Goal: Task Accomplishment & Management: Manage account settings

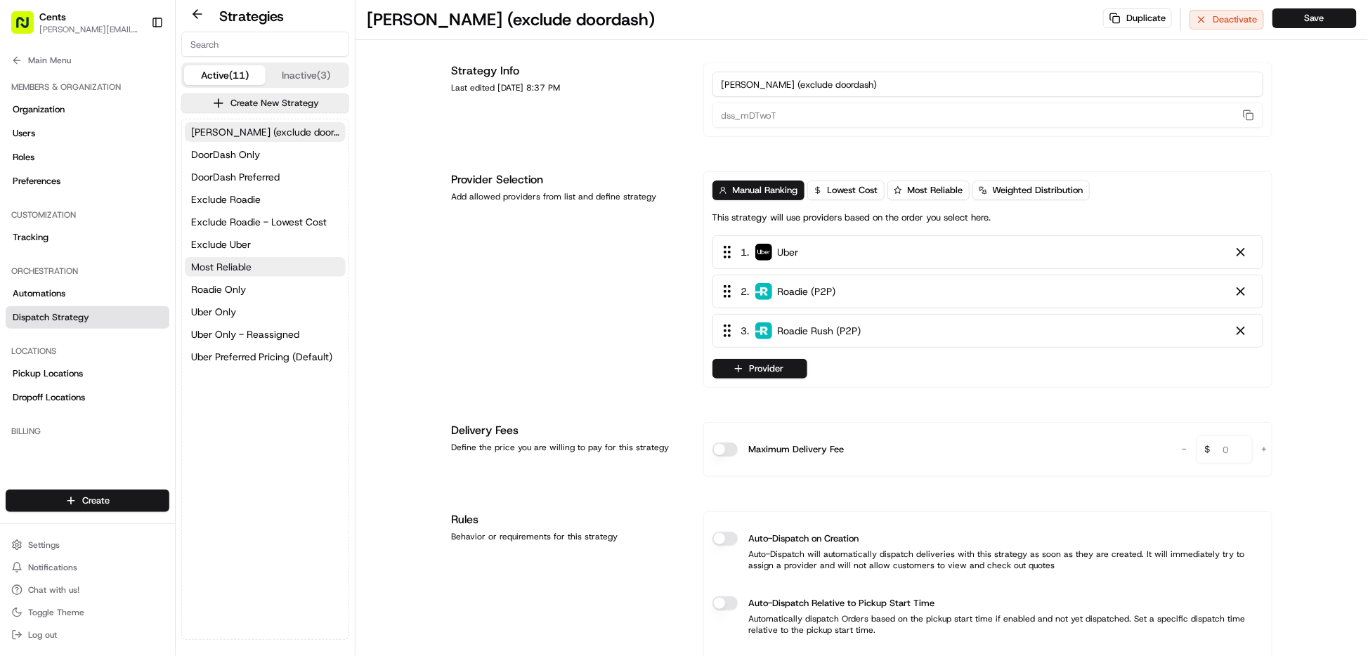
click at [279, 273] on button "Most Reliable" at bounding box center [265, 267] width 161 height 20
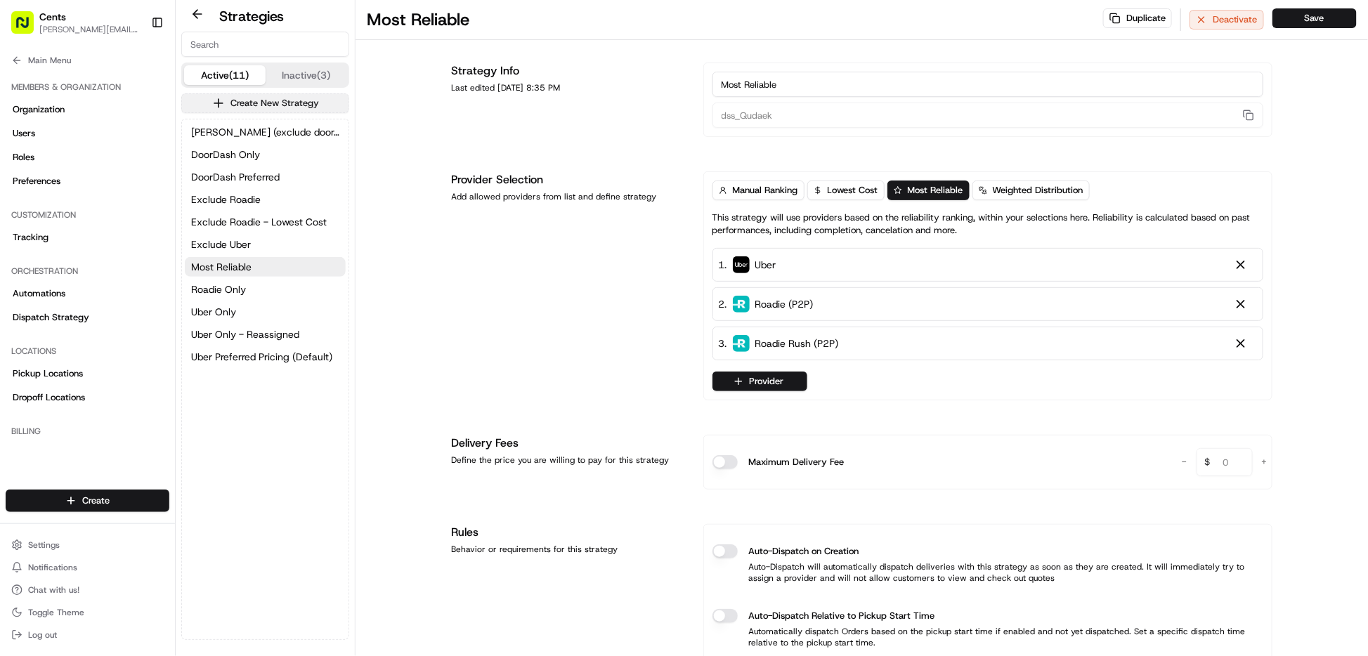
click at [263, 106] on button "Create New Strategy" at bounding box center [265, 103] width 168 height 20
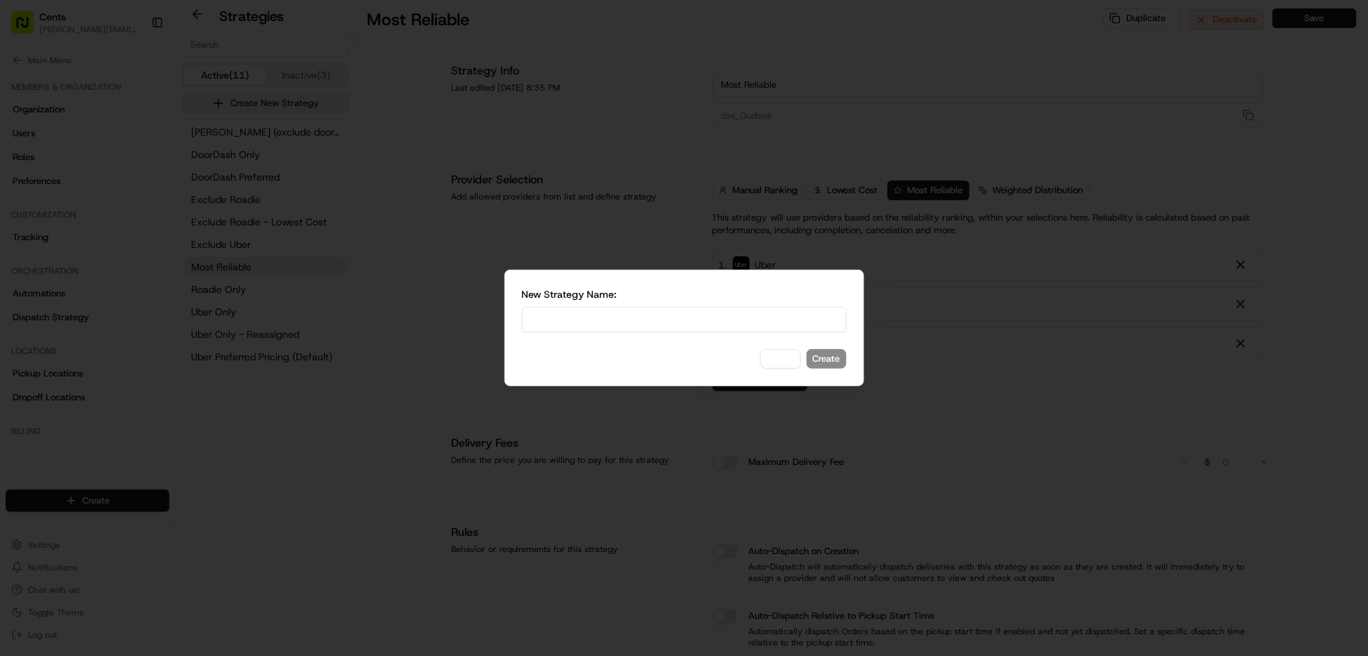
click at [598, 317] on input at bounding box center [684, 319] width 325 height 25
type input "[US_STATE] Providers"
click at [834, 360] on button "Create" at bounding box center [826, 359] width 40 height 20
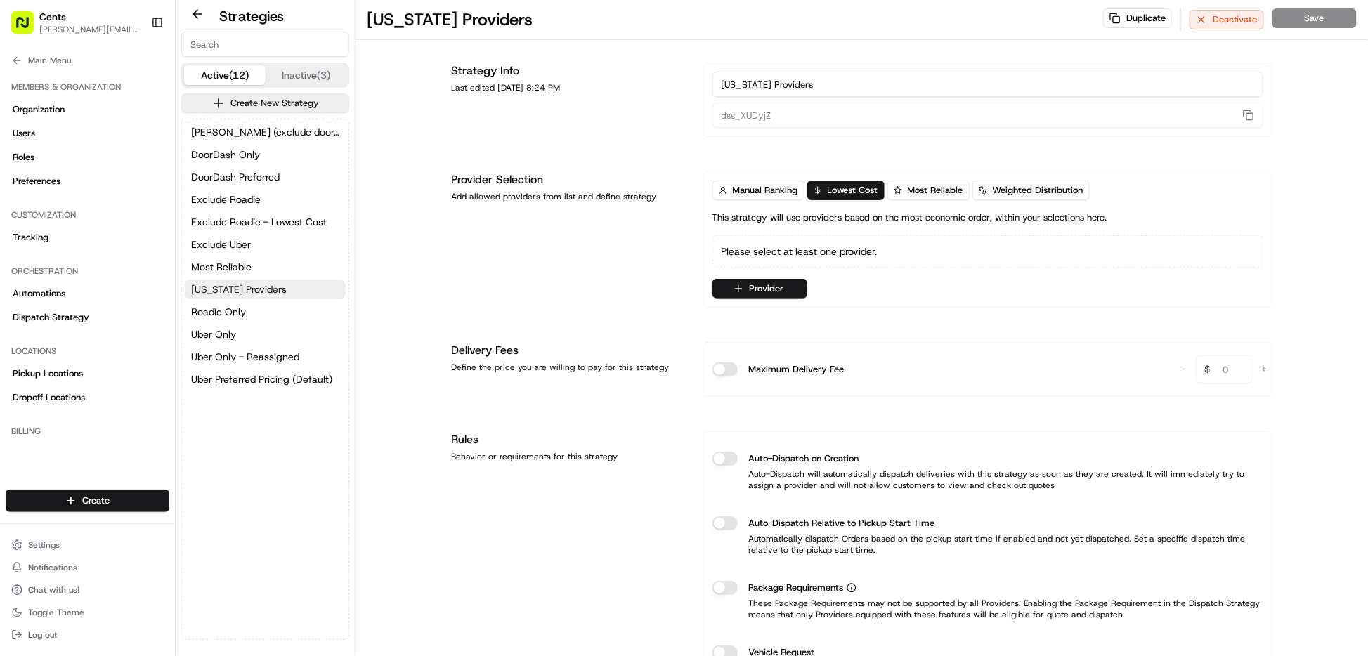
click at [259, 290] on span "[US_STATE] Providers" at bounding box center [239, 289] width 96 height 14
click at [264, 267] on button "Most Reliable" at bounding box center [265, 267] width 161 height 20
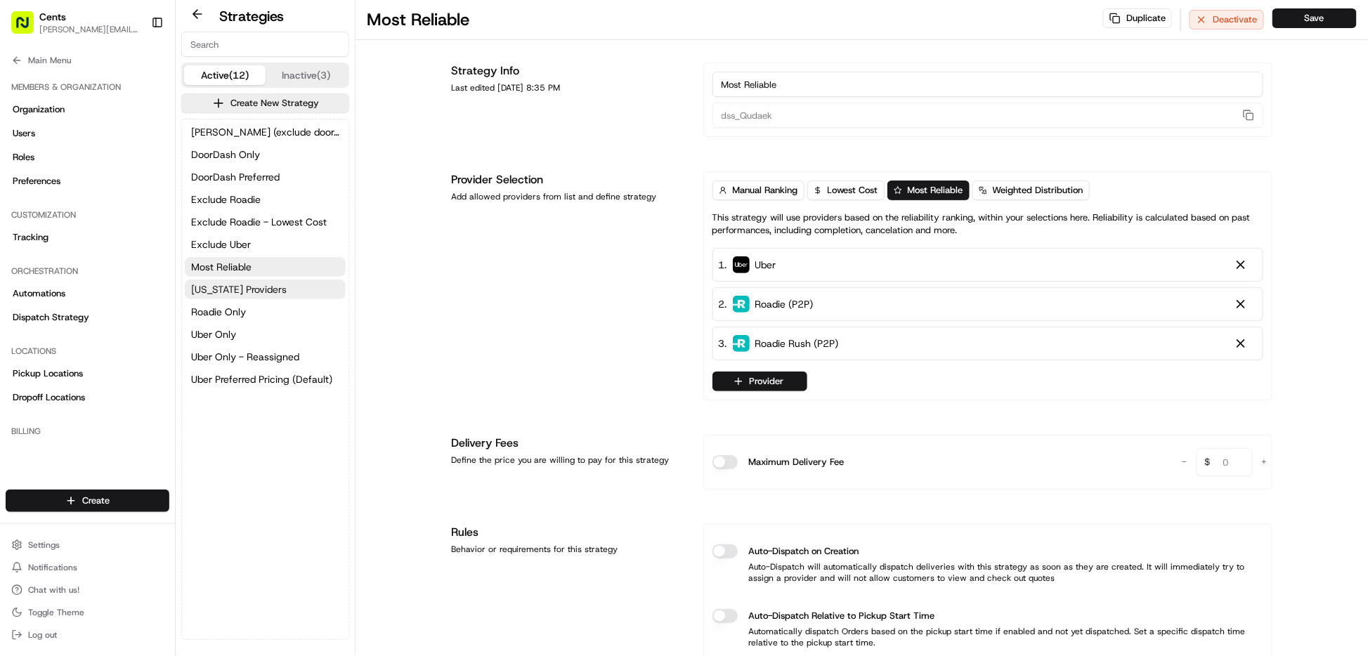
click at [266, 285] on span "[US_STATE] Providers" at bounding box center [239, 289] width 96 height 14
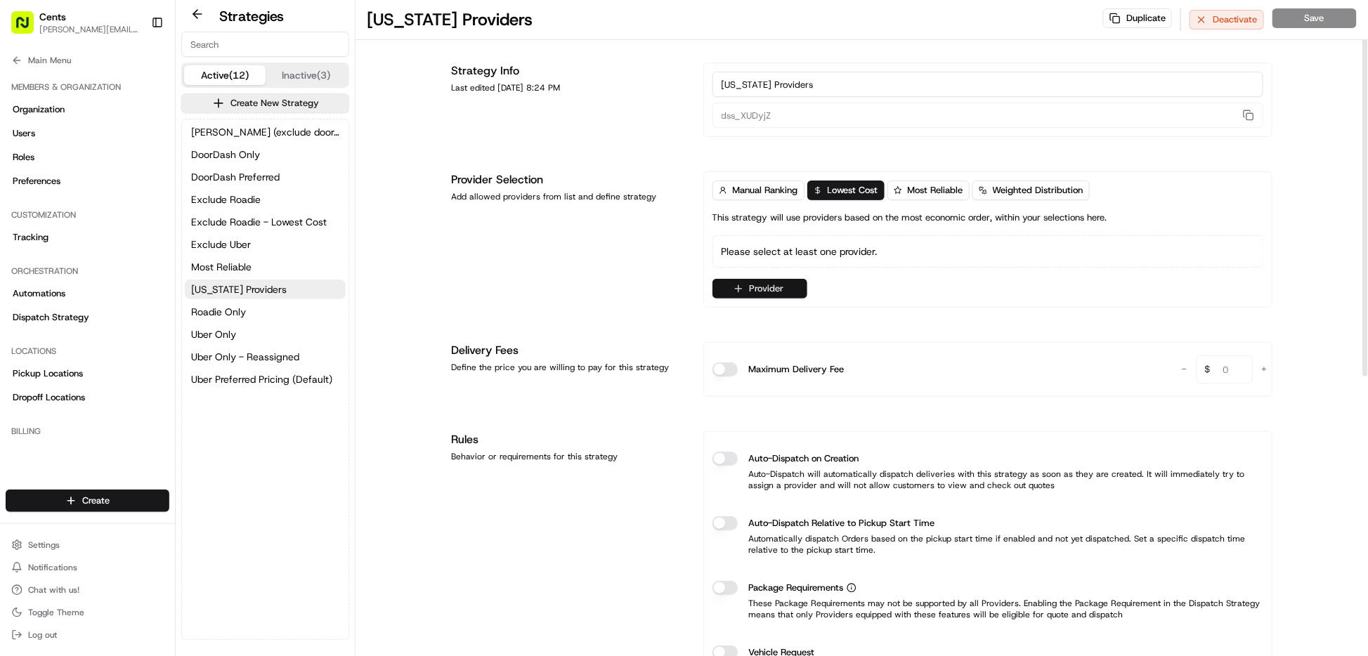
click at [785, 287] on button "Provider" at bounding box center [759, 289] width 95 height 20
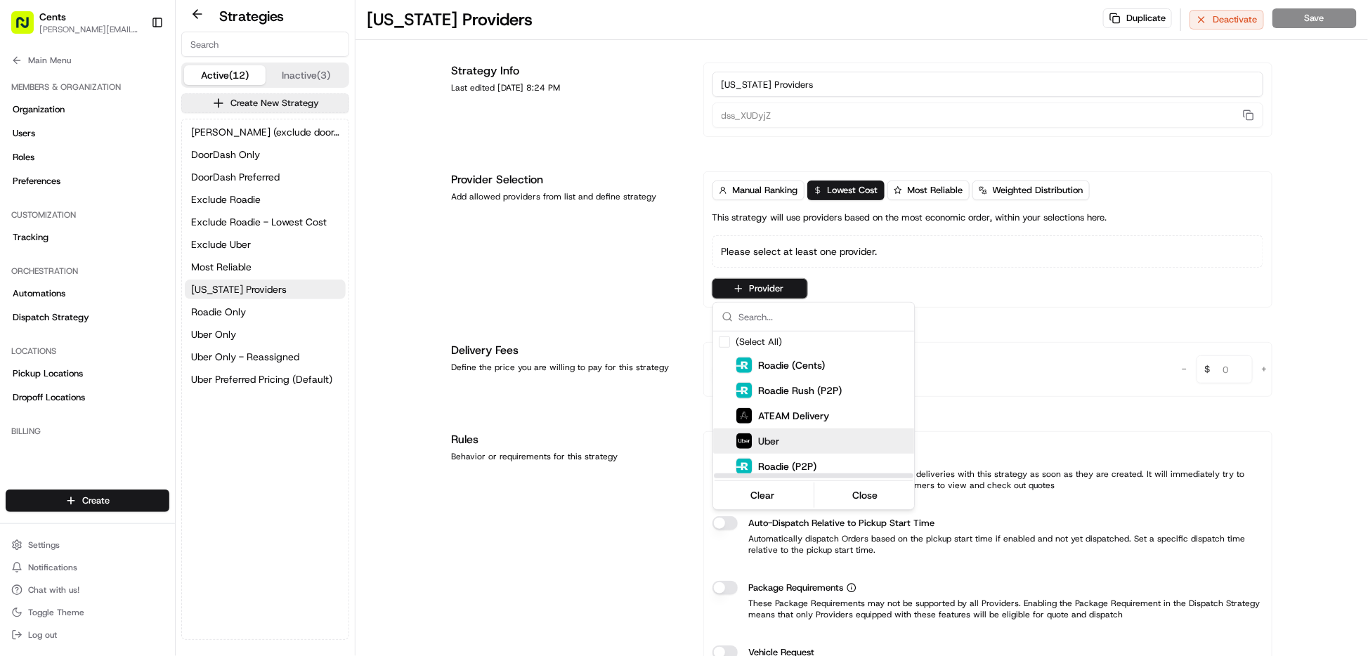
click at [801, 440] on div "Uber" at bounding box center [848, 441] width 225 height 17
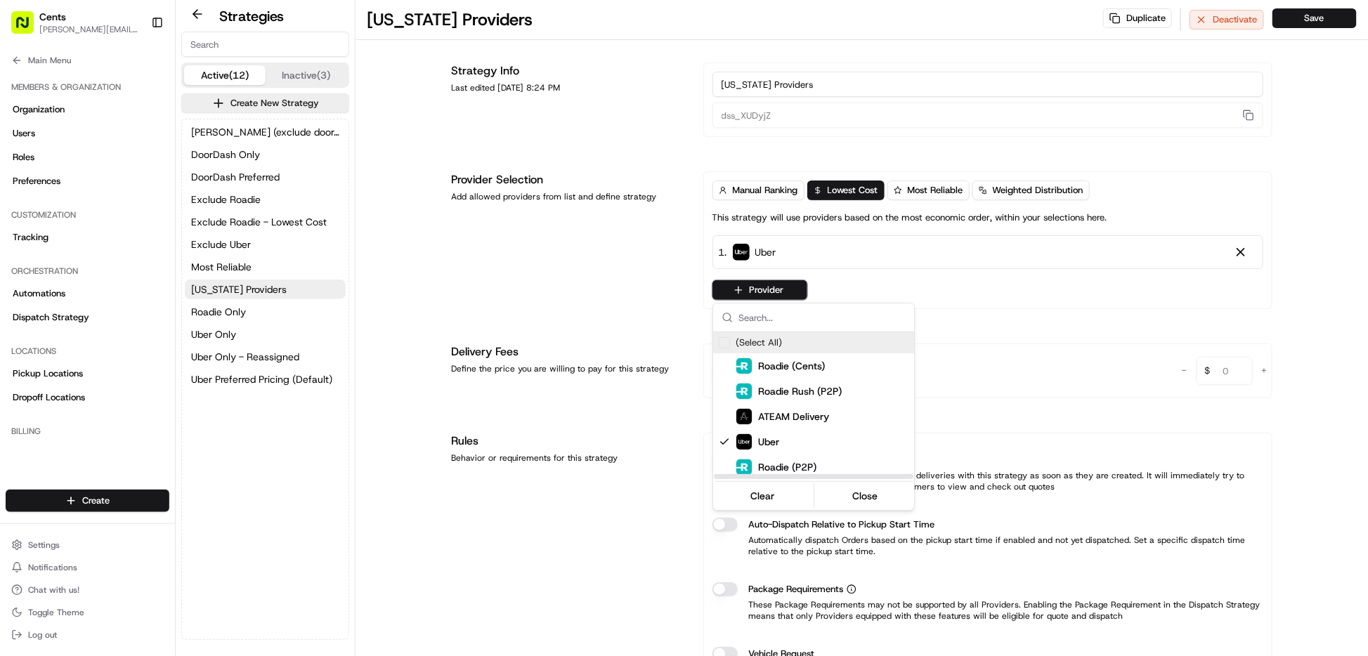
click at [761, 289] on html "Cents [PERSON_NAME][EMAIL_ADDRESS][DOMAIN_NAME] Toggle Sidebar Deliveries Provi…" at bounding box center [684, 328] width 1368 height 656
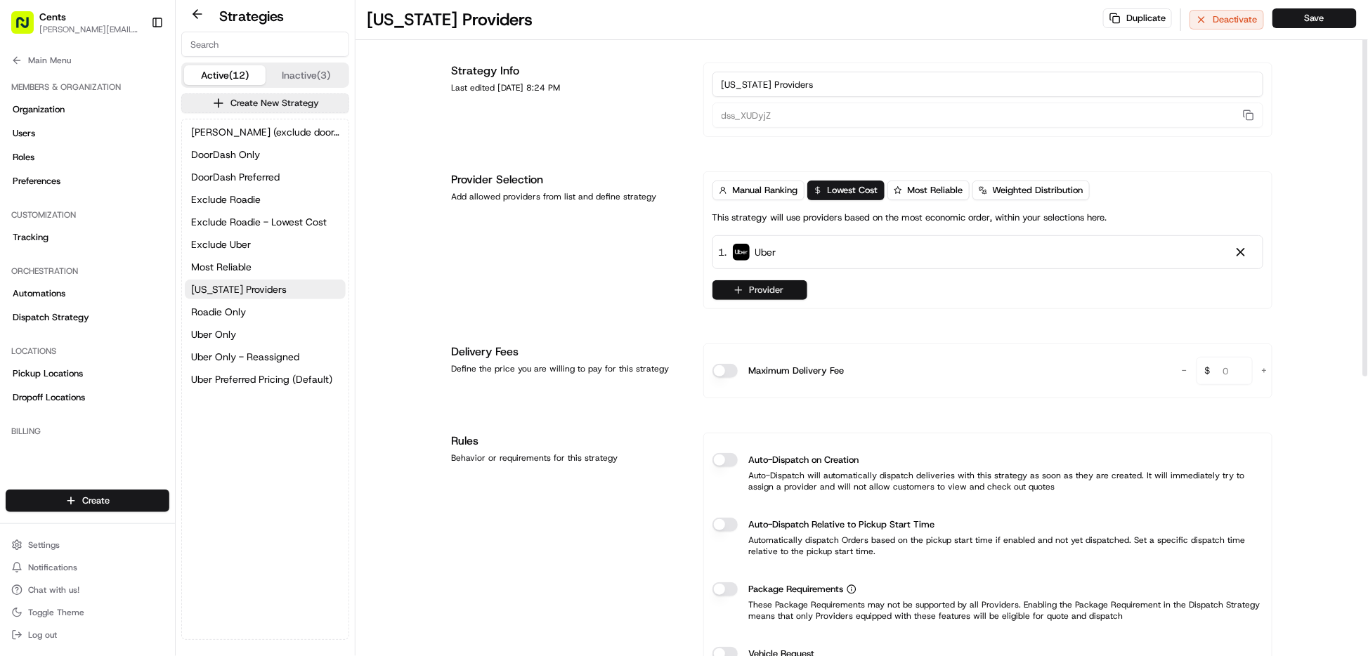
click at [769, 292] on button "Provider" at bounding box center [759, 290] width 95 height 20
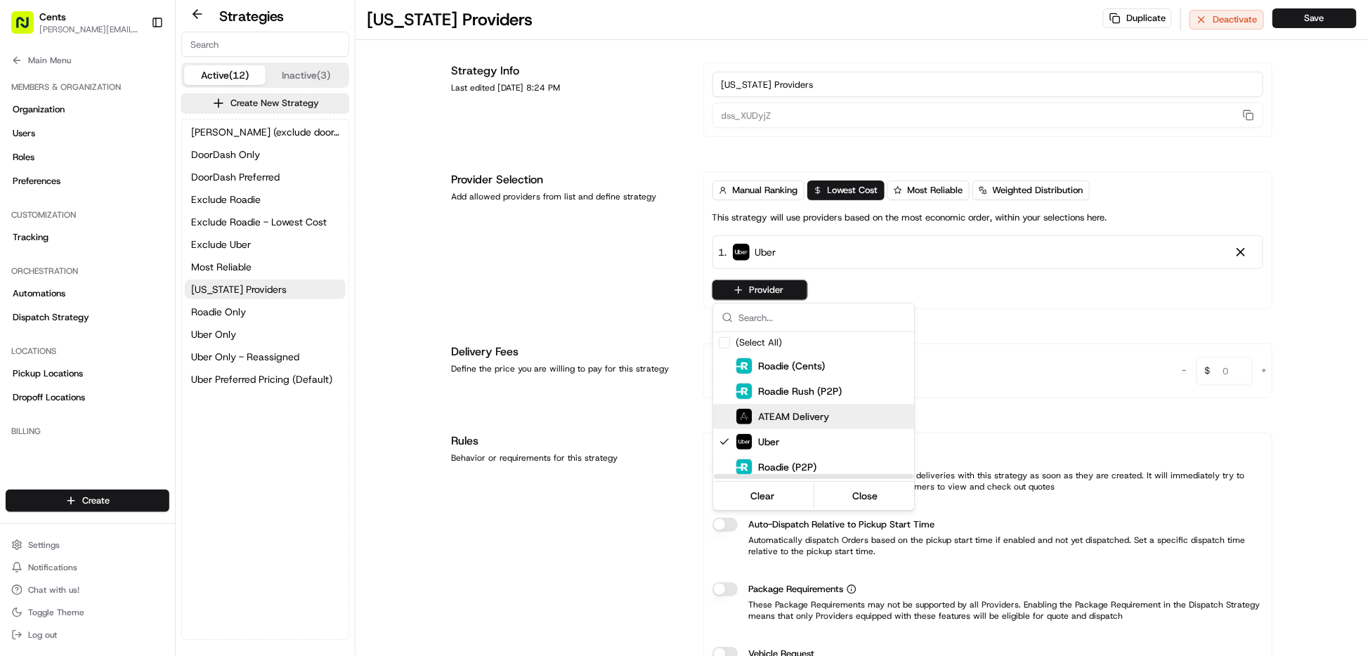
click at [806, 408] on div "ATEAM Delivery" at bounding box center [782, 416] width 93 height 17
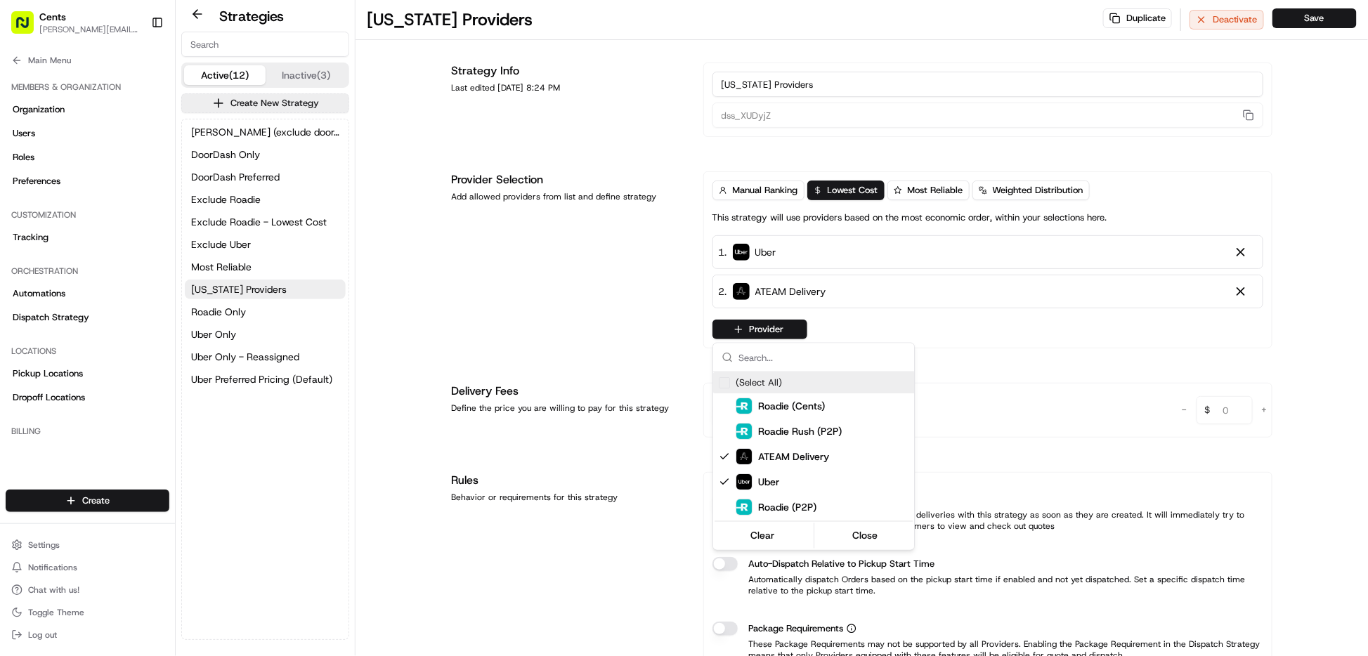
click at [960, 339] on html "Cents [PERSON_NAME][EMAIL_ADDRESS][DOMAIN_NAME] Toggle Sidebar Deliveries Provi…" at bounding box center [684, 328] width 1368 height 656
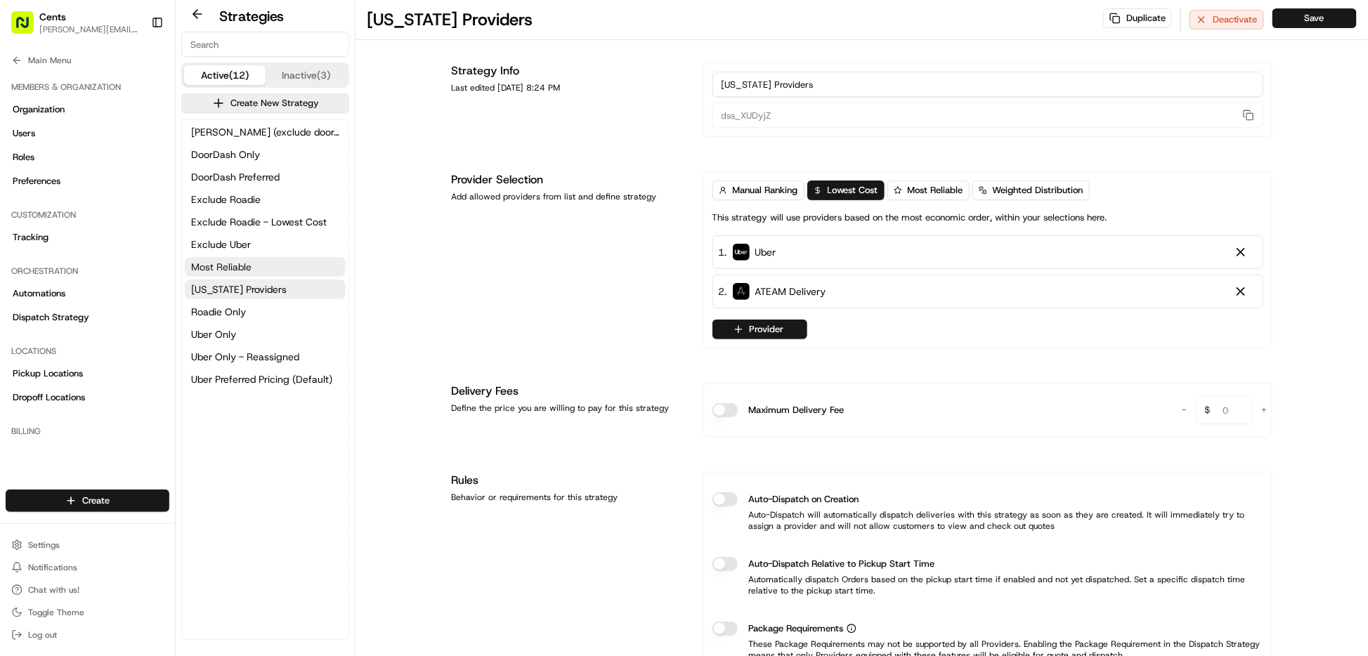
click at [261, 265] on button "Most Reliable" at bounding box center [265, 267] width 161 height 20
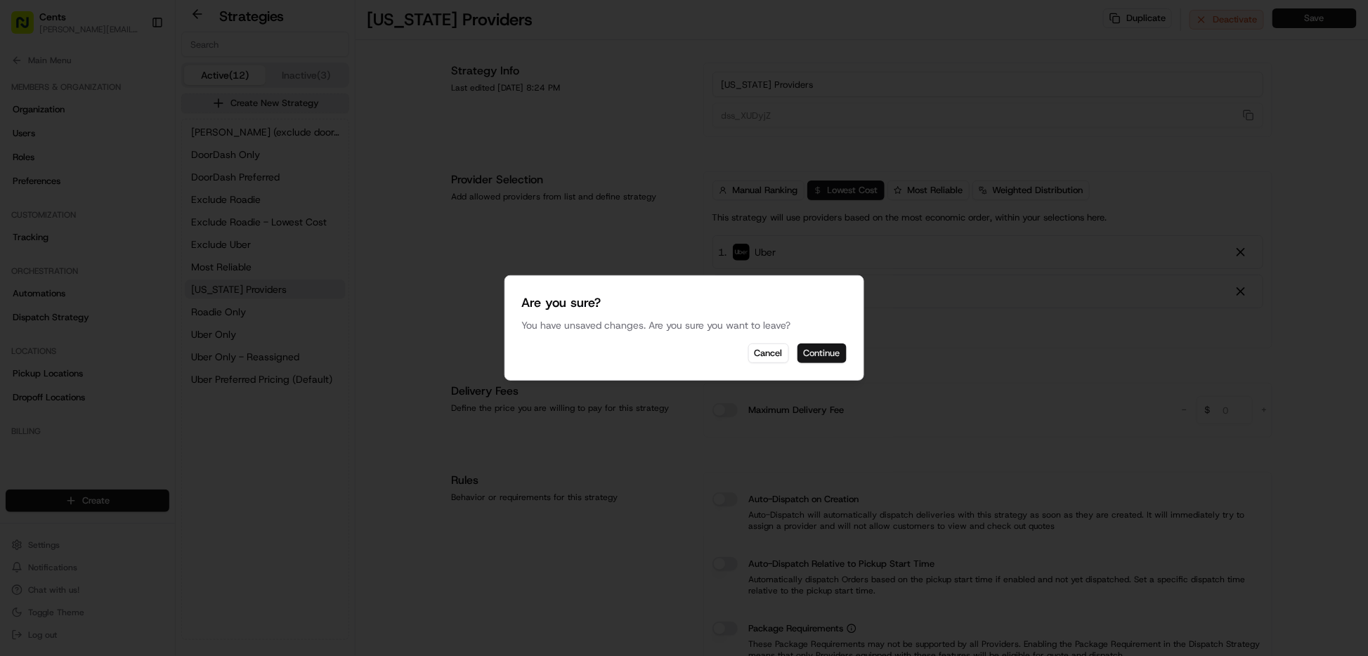
click at [822, 356] on button "Continue" at bounding box center [821, 354] width 49 height 20
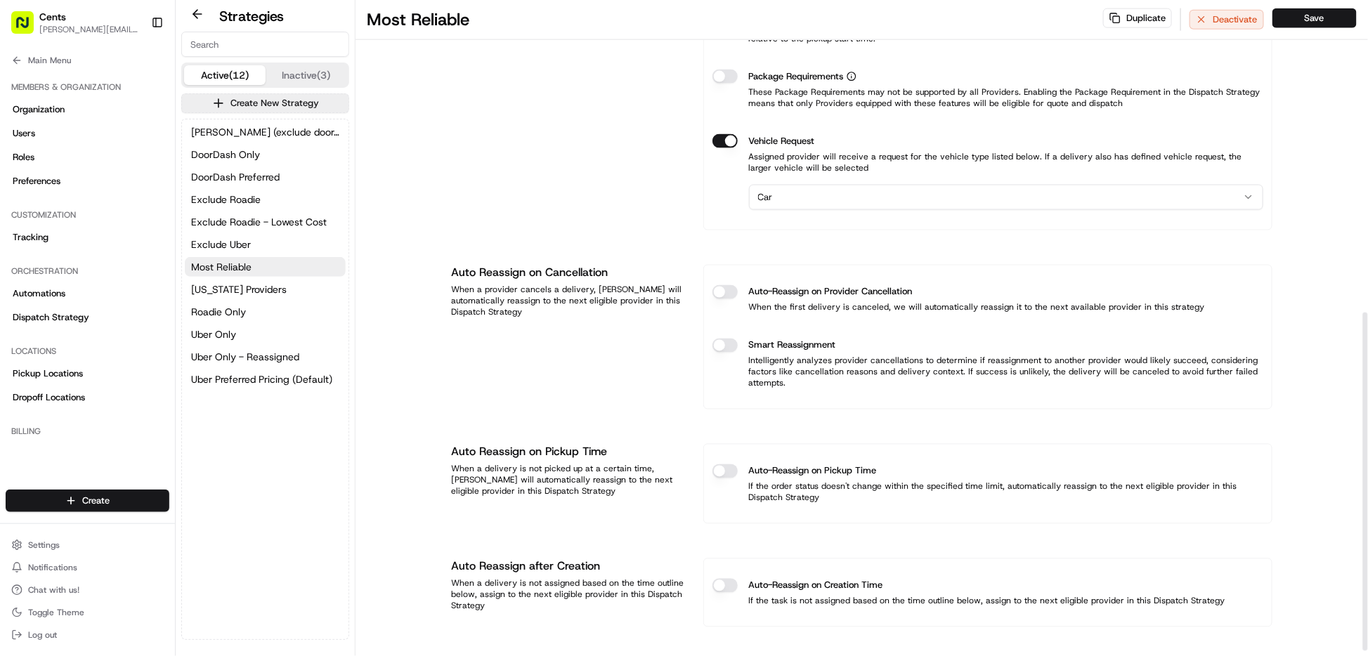
scroll to position [615, 0]
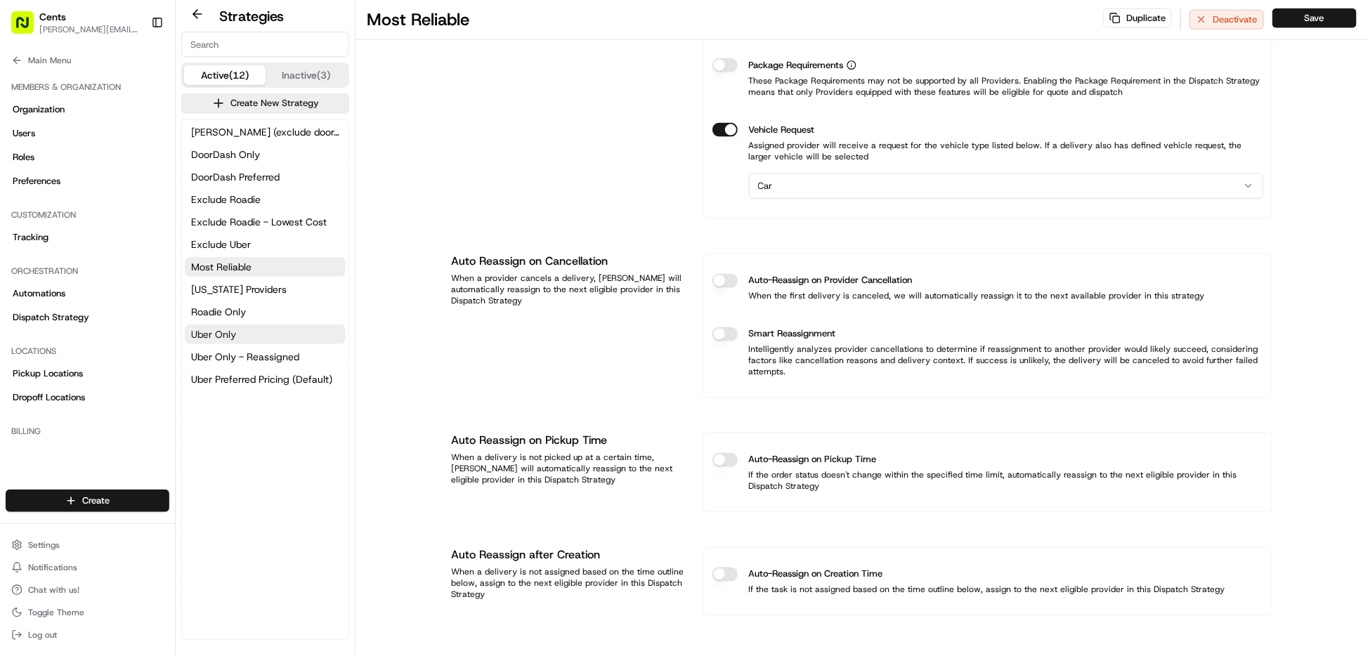
click at [246, 339] on button "Uber Only" at bounding box center [265, 335] width 161 height 20
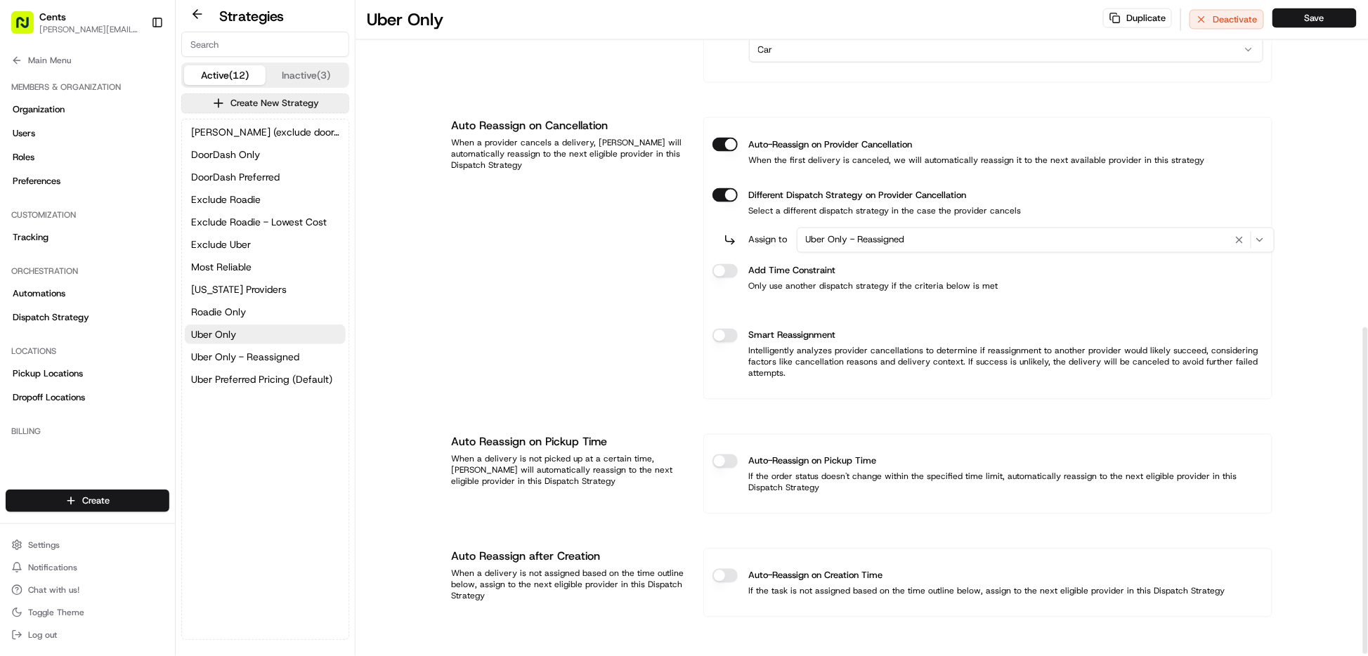
scroll to position [662, 0]
click at [259, 289] on span "[US_STATE] Providers" at bounding box center [239, 289] width 96 height 14
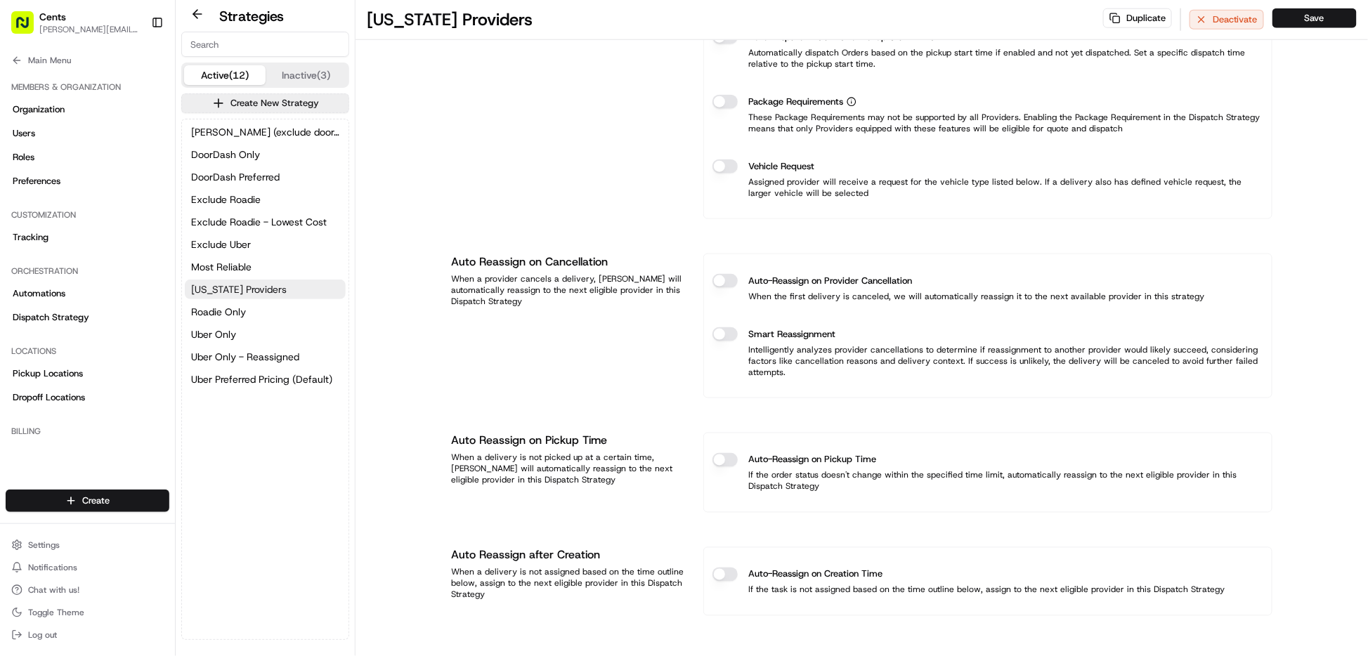
scroll to position [487, 0]
click at [268, 200] on button "Exclude Roadie" at bounding box center [265, 200] width 161 height 20
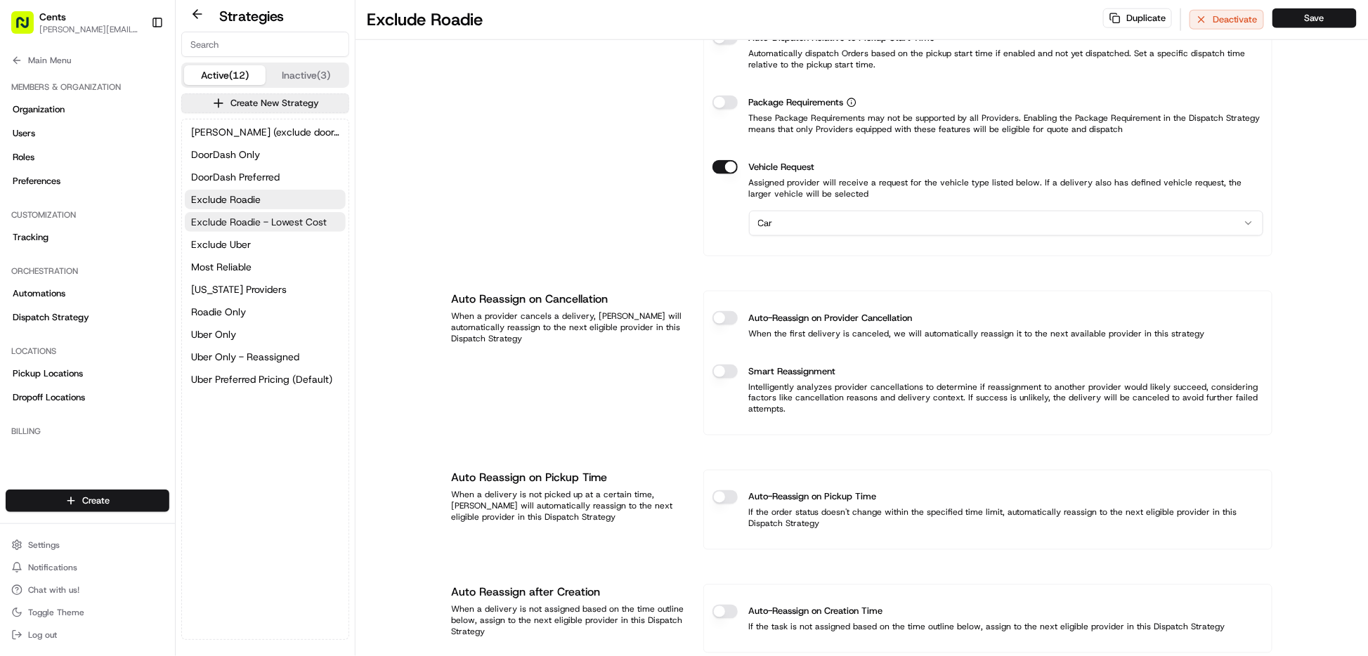
scroll to position [524, 0]
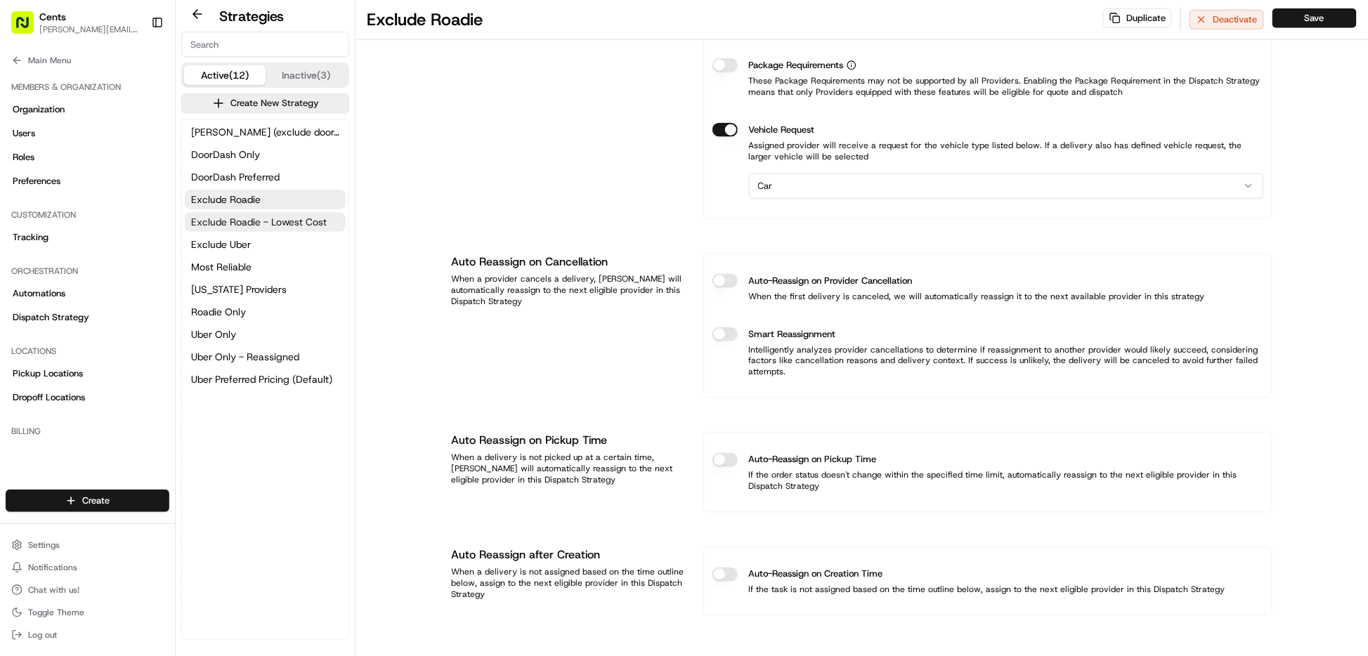
click at [278, 223] on span "Exclude Roadie - Lowest Cost" at bounding box center [259, 222] width 136 height 14
click at [261, 244] on button "Exclude Uber" at bounding box center [265, 245] width 161 height 20
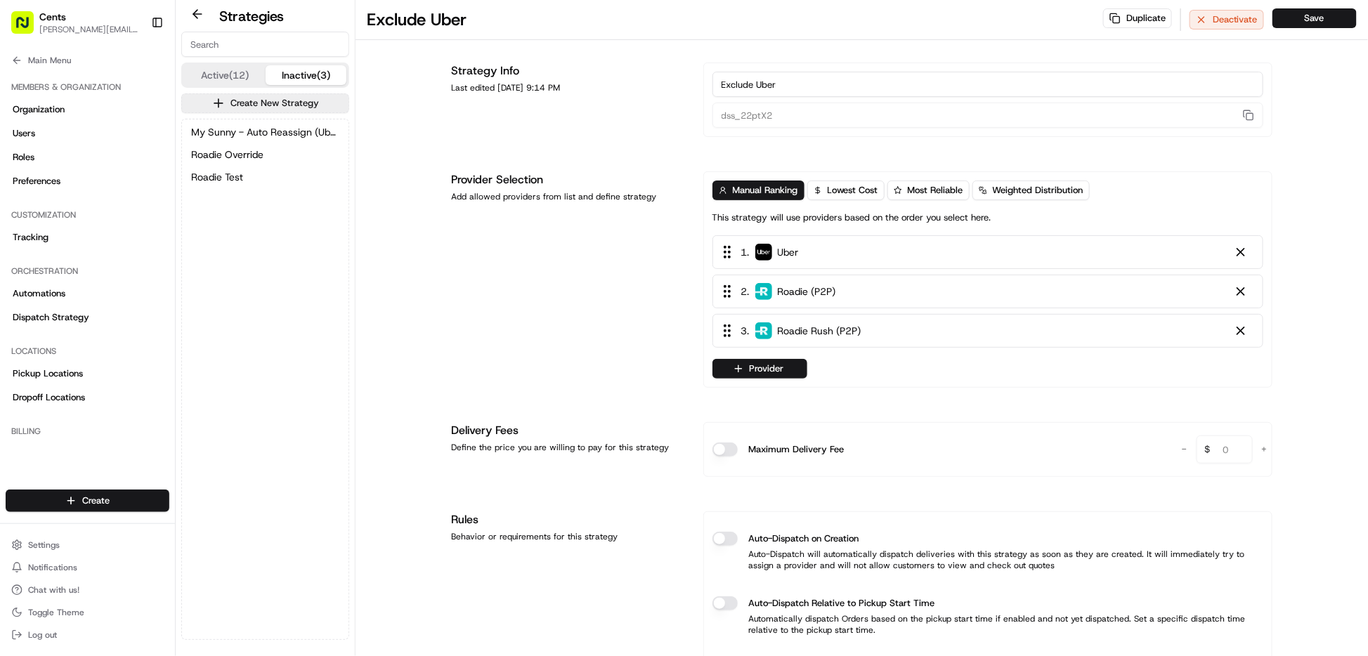
click at [311, 77] on button "Inactive (3)" at bounding box center [306, 75] width 81 height 20
click at [225, 72] on button "Active (12)" at bounding box center [224, 75] width 81 height 20
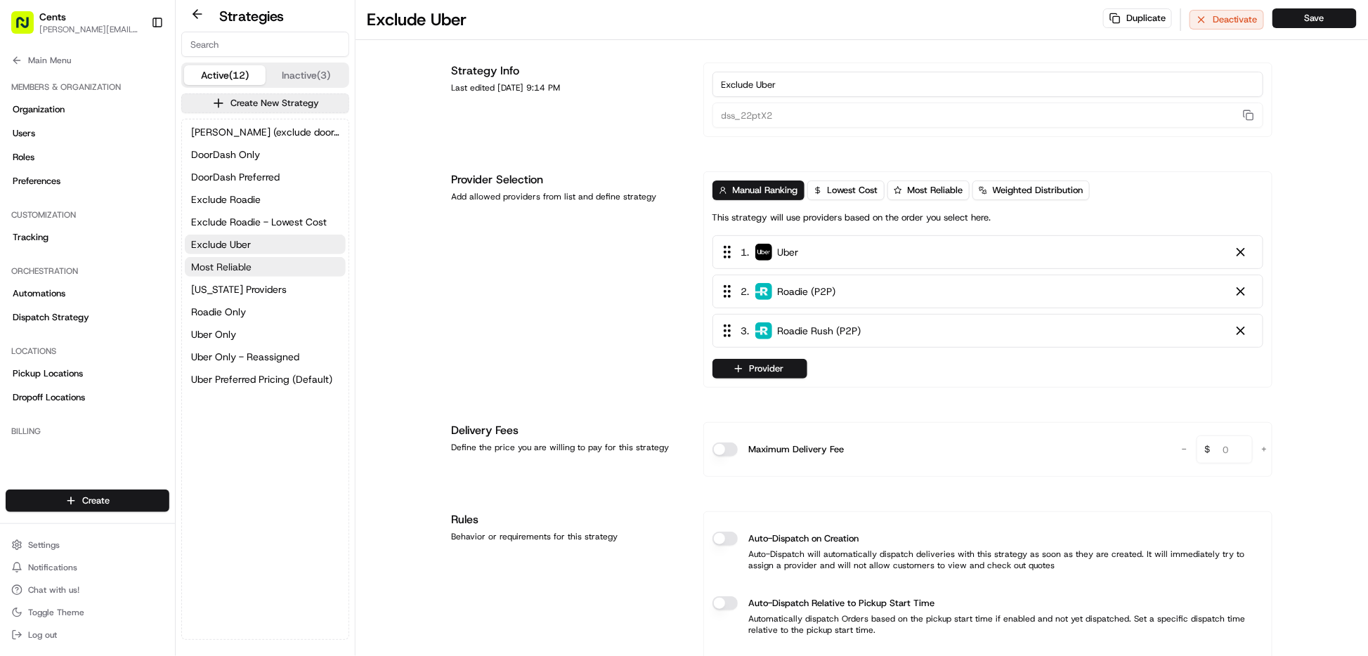
click at [280, 266] on button "Most Reliable" at bounding box center [265, 267] width 161 height 20
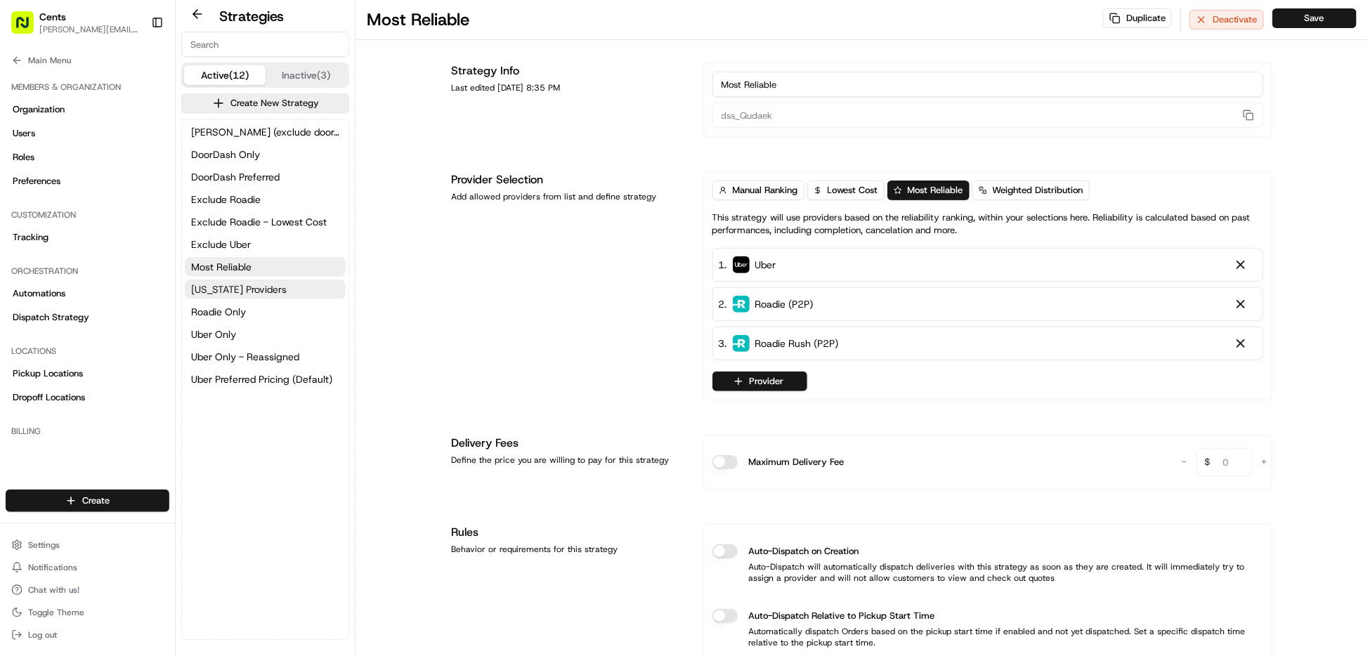
click at [238, 293] on span "[US_STATE] Providers" at bounding box center [239, 289] width 96 height 14
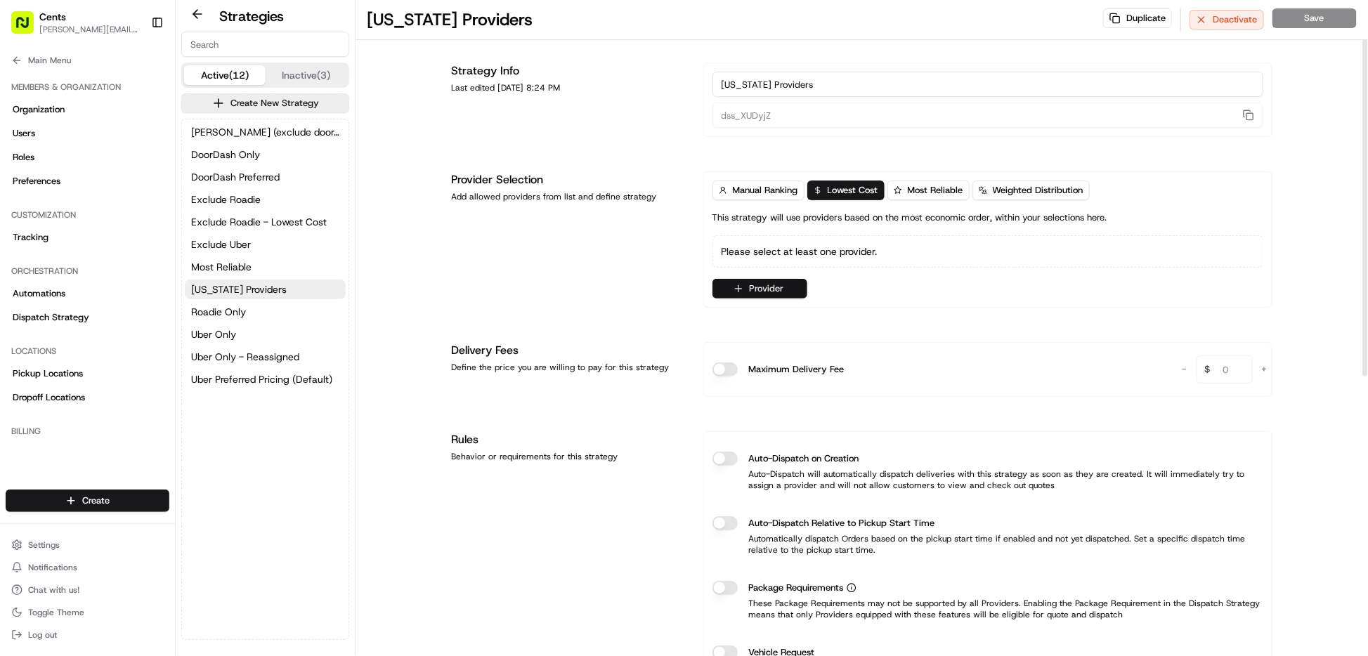
click at [759, 286] on button "Provider" at bounding box center [759, 289] width 95 height 20
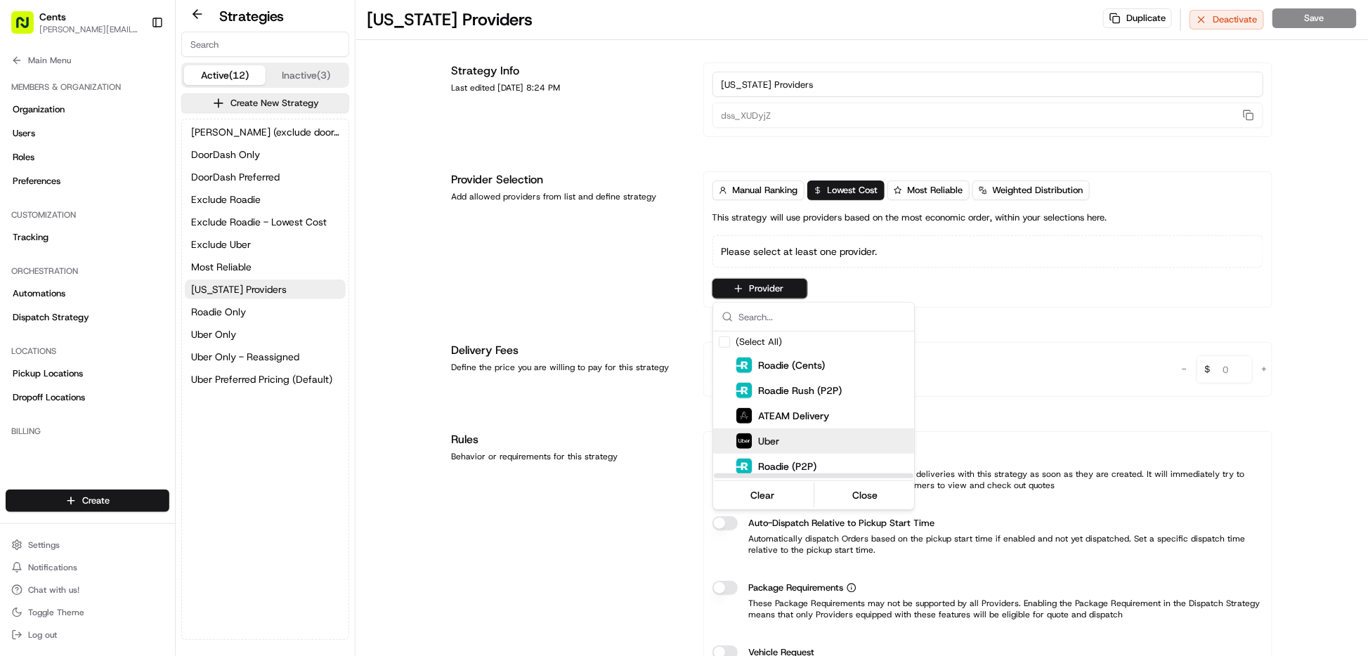
click at [811, 439] on div "Uber" at bounding box center [848, 441] width 225 height 17
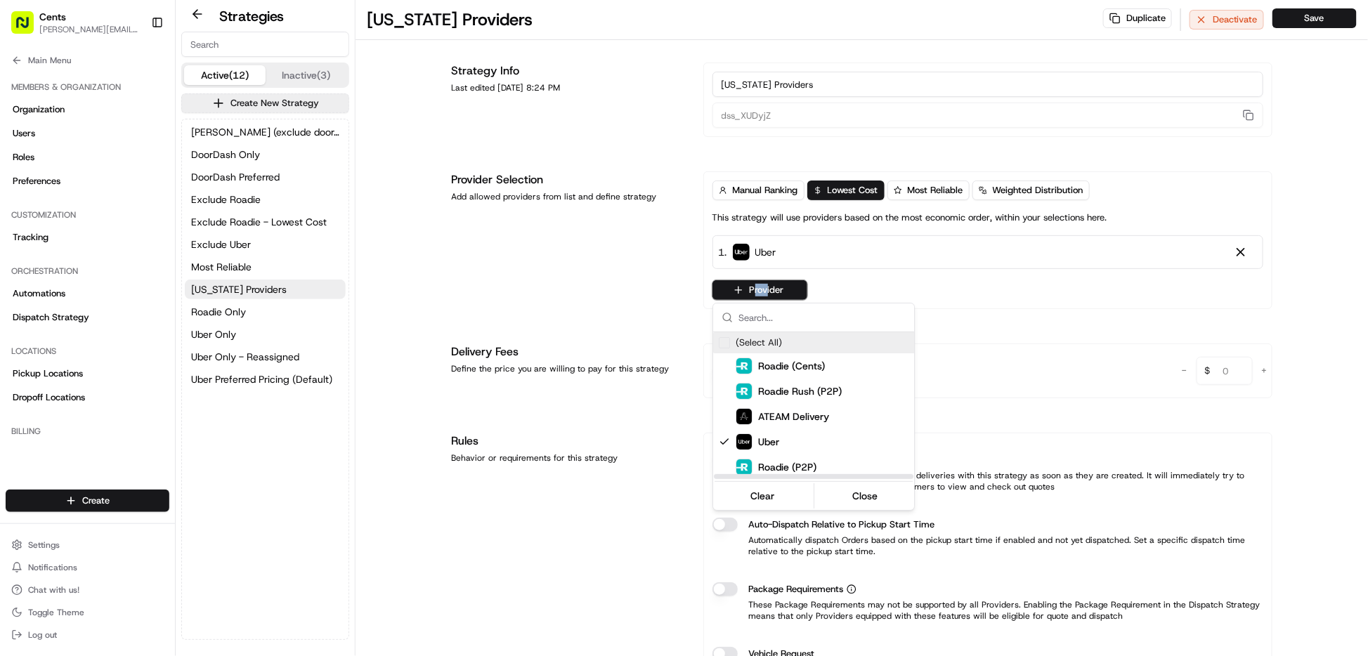
click at [762, 296] on html "Cents [PERSON_NAME][EMAIL_ADDRESS][DOMAIN_NAME] Toggle Sidebar Deliveries Provi…" at bounding box center [684, 328] width 1368 height 656
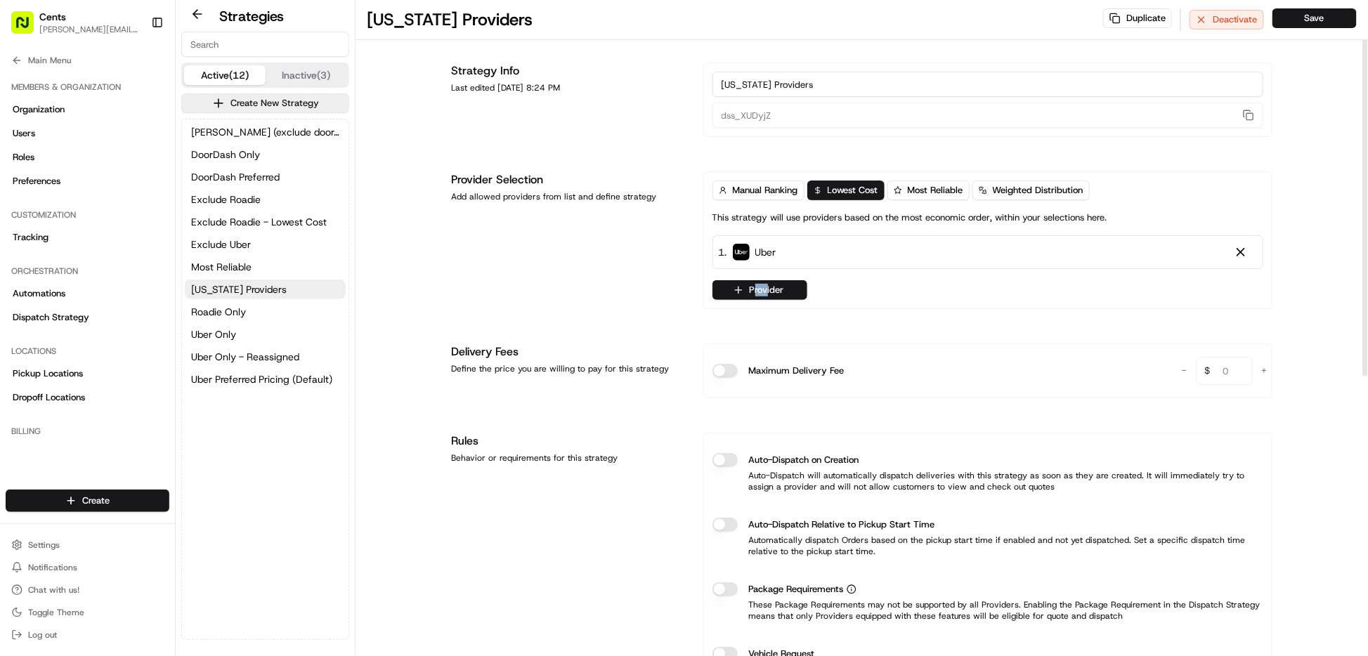
click at [765, 297] on button "Provider" at bounding box center [759, 290] width 95 height 20
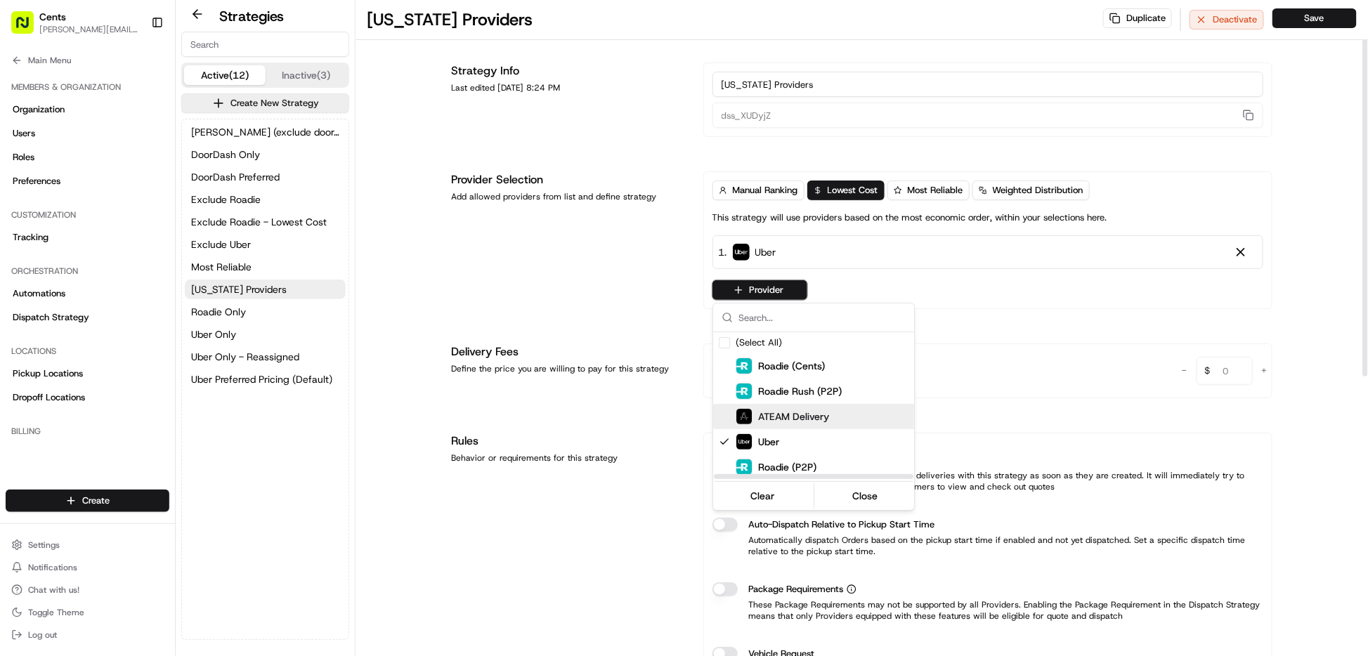
click at [800, 419] on span "ATEAM Delivery" at bounding box center [793, 417] width 71 height 14
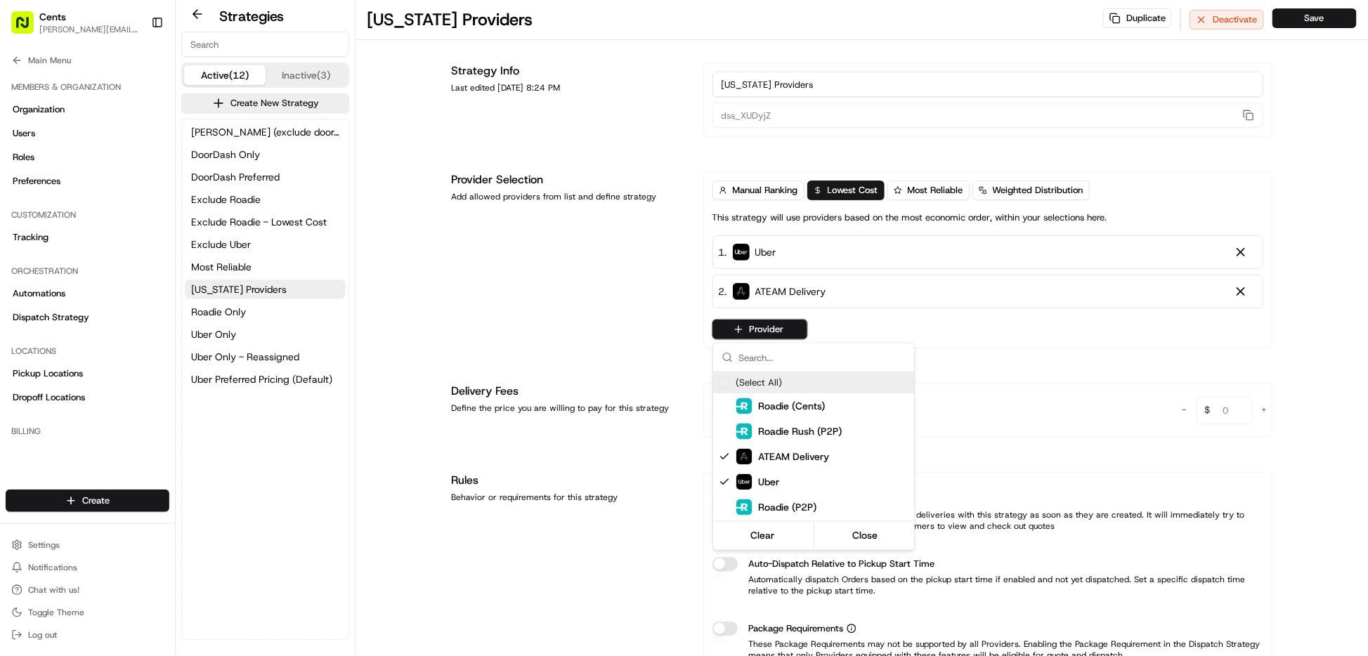
click at [665, 305] on html "Cents [PERSON_NAME][EMAIL_ADDRESS][DOMAIN_NAME] Toggle Sidebar Deliveries Provi…" at bounding box center [684, 328] width 1368 height 656
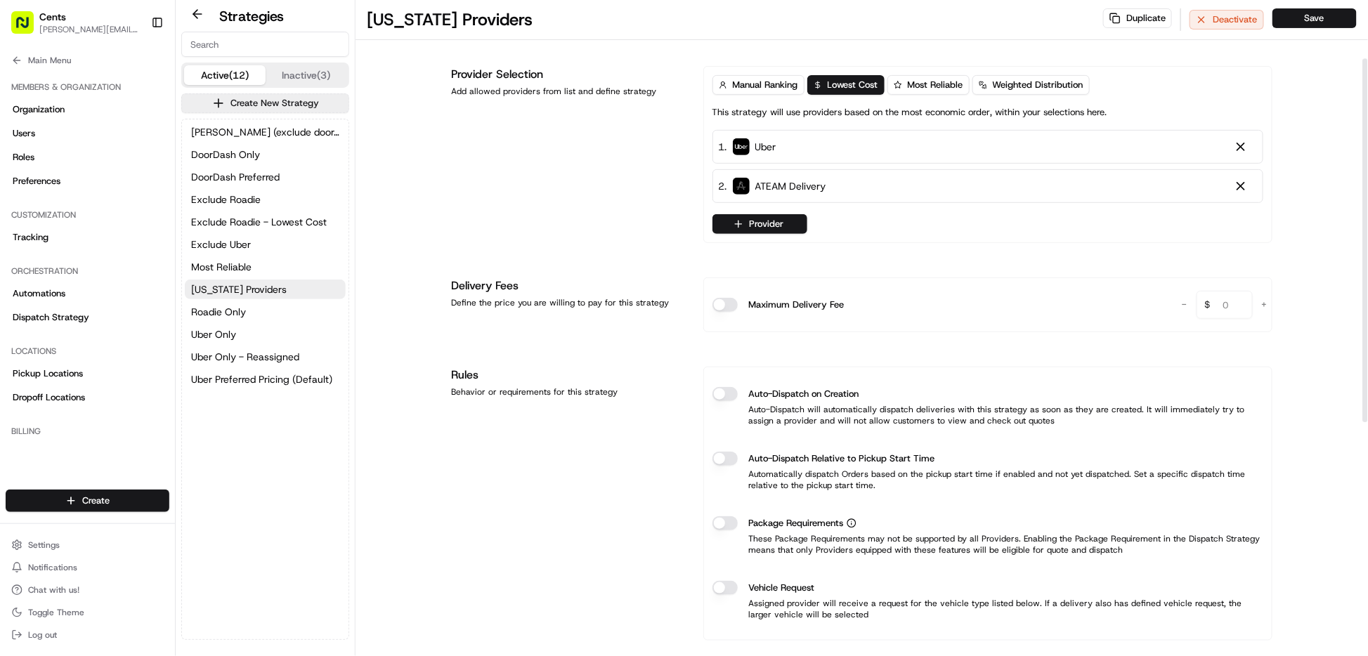
scroll to position [122, 0]
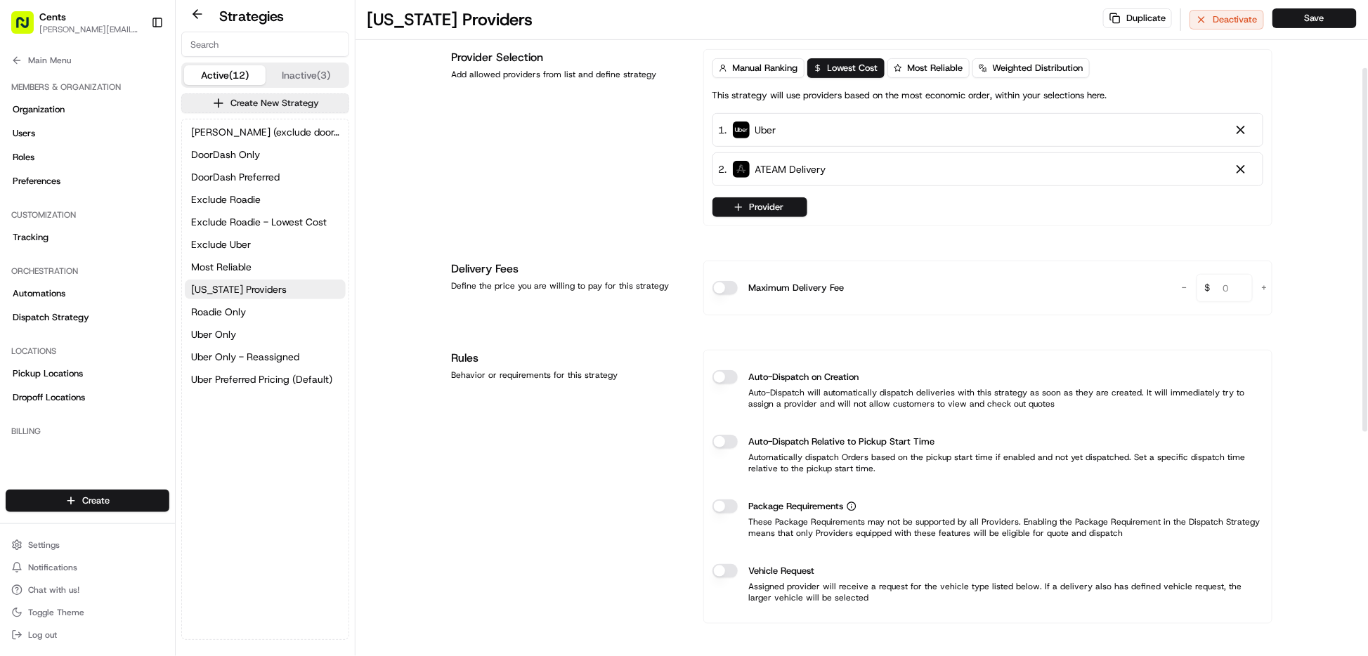
click at [1312, 11] on button "Save" at bounding box center [1314, 18] width 84 height 20
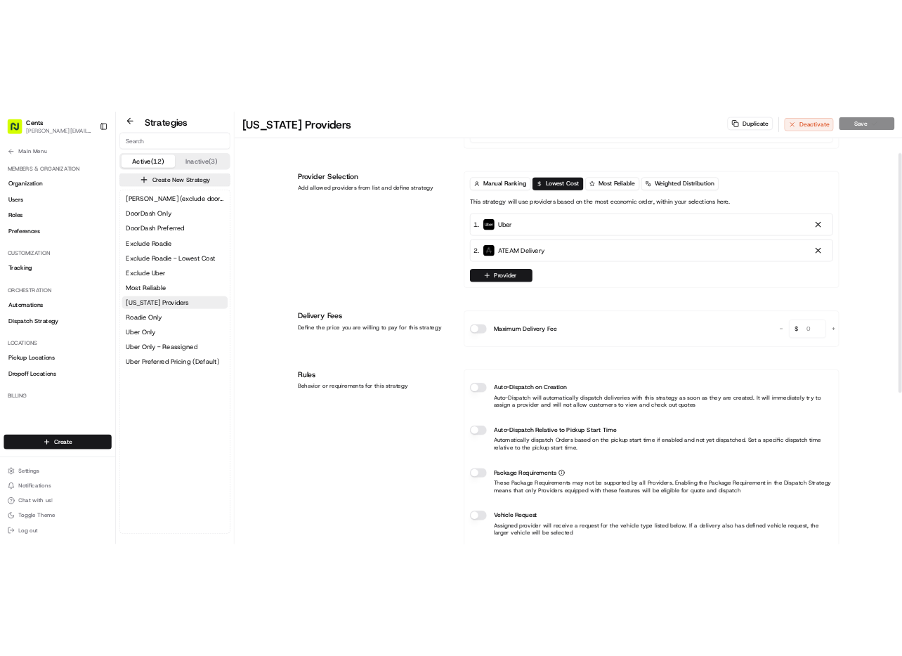
scroll to position [0, 0]
